Goal: Navigation & Orientation: Find specific page/section

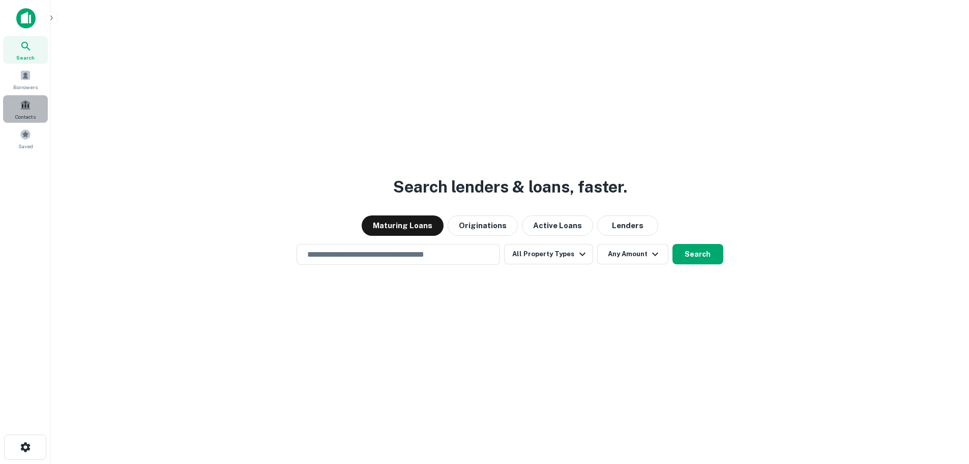
click at [27, 100] on span at bounding box center [25, 104] width 11 height 11
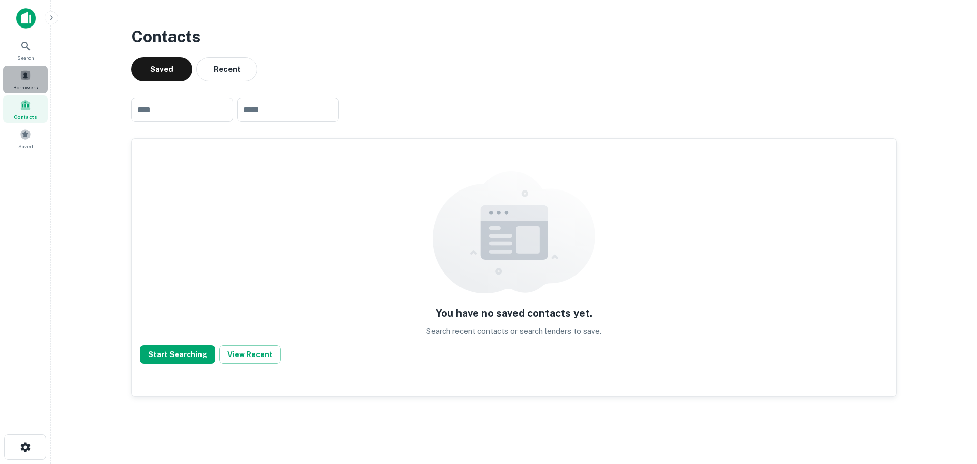
click at [27, 79] on span at bounding box center [25, 75] width 11 height 11
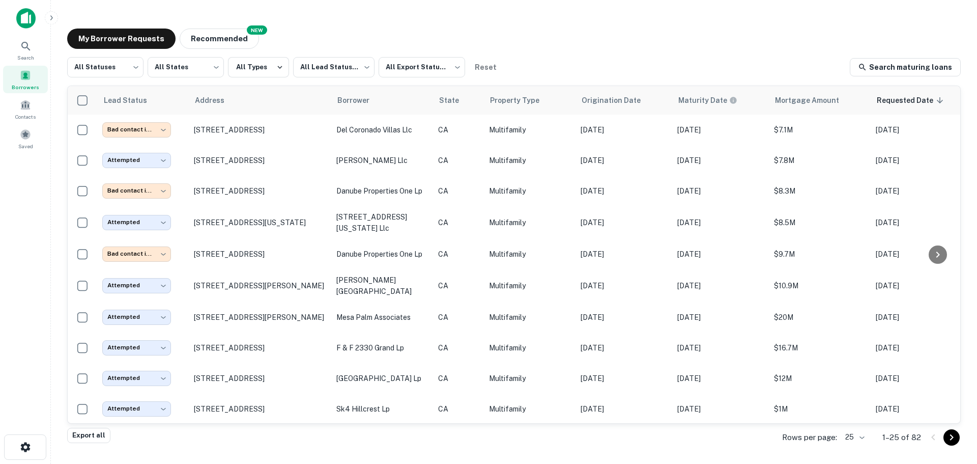
click at [514, 28] on div "**********" at bounding box center [514, 228] width 910 height 417
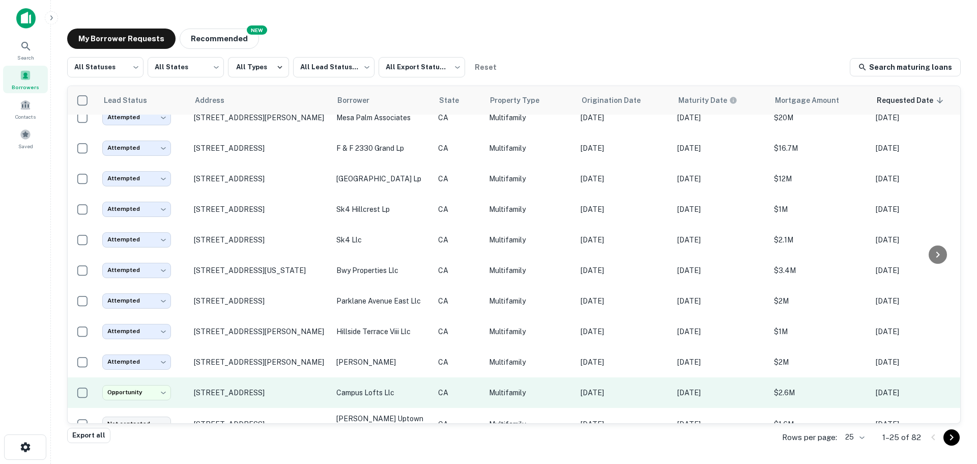
scroll to position [471, 0]
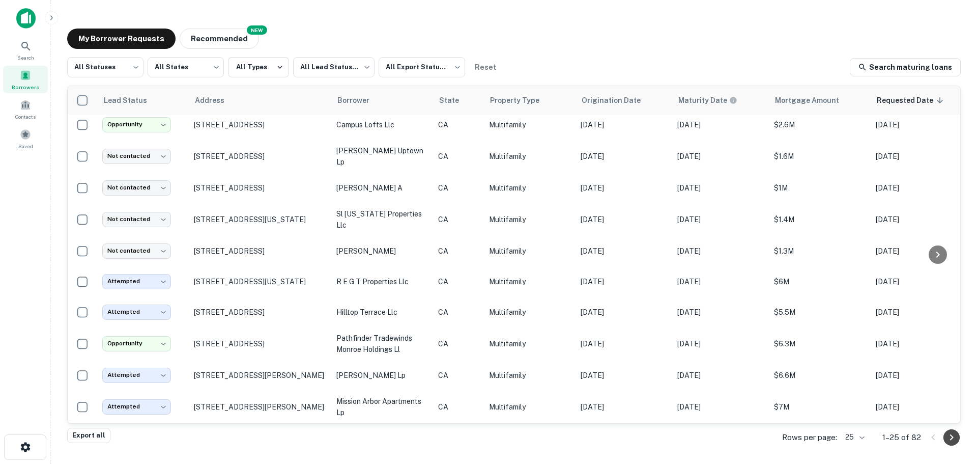
click at [953, 440] on icon "Go to next page" at bounding box center [951, 437] width 12 height 12
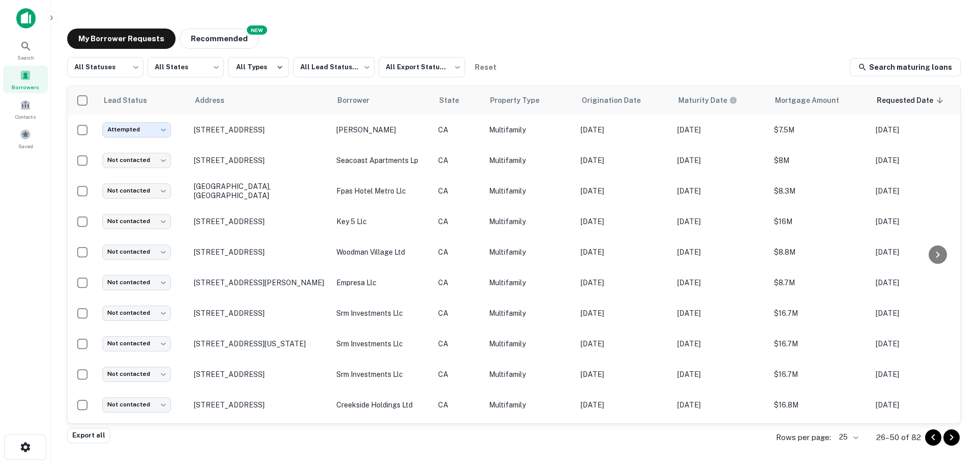
click at [928, 436] on icon "Go to previous page" at bounding box center [933, 437] width 12 height 12
